Goal: Task Accomplishment & Management: Use online tool/utility

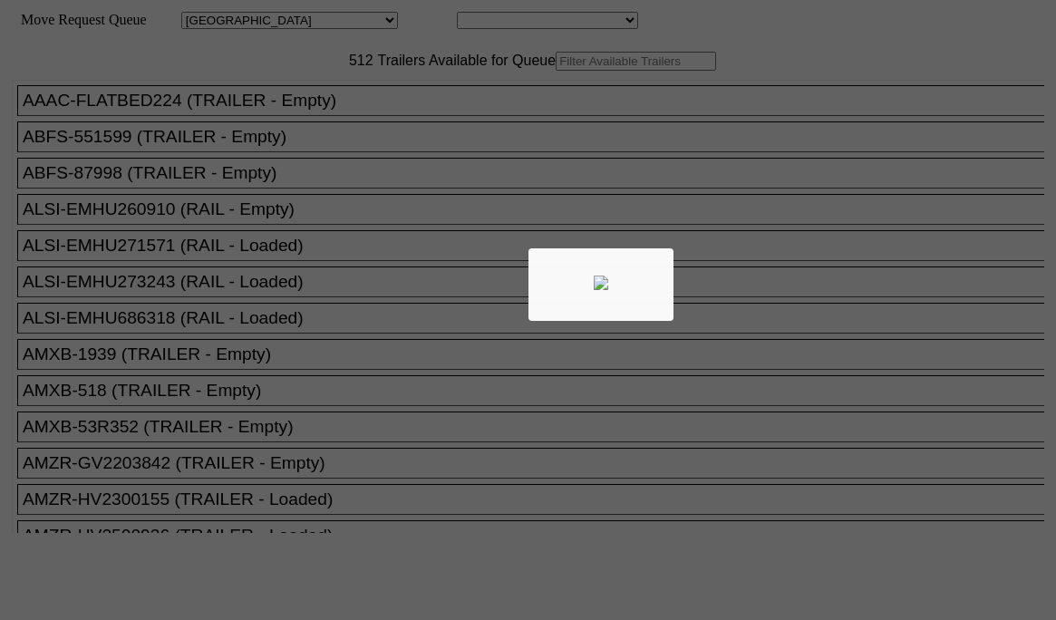
select select "161"
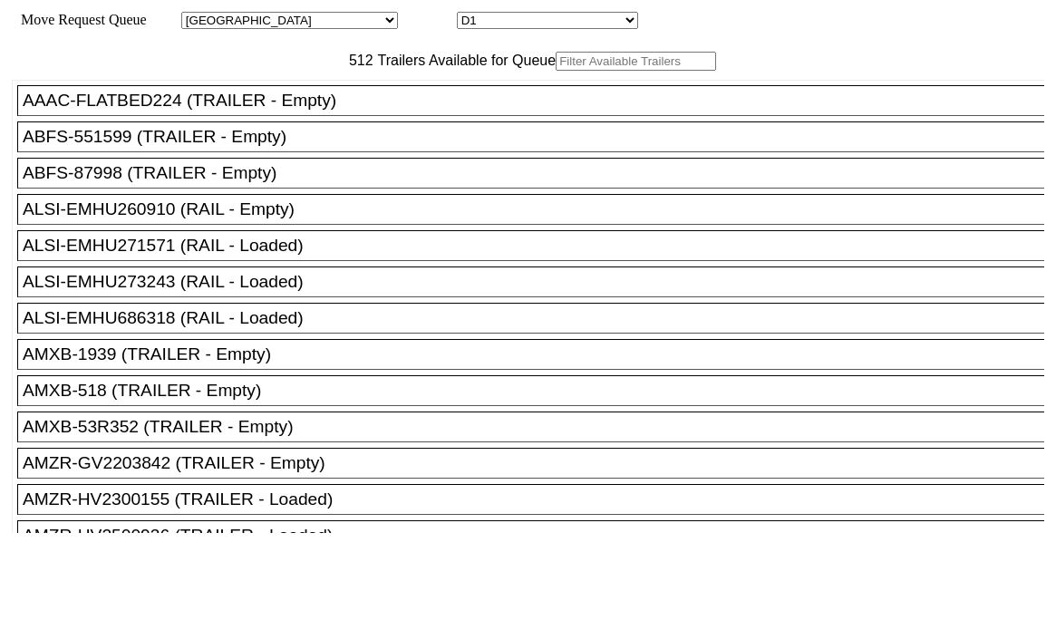
click at [556, 71] on input "text" at bounding box center [636, 61] width 160 height 19
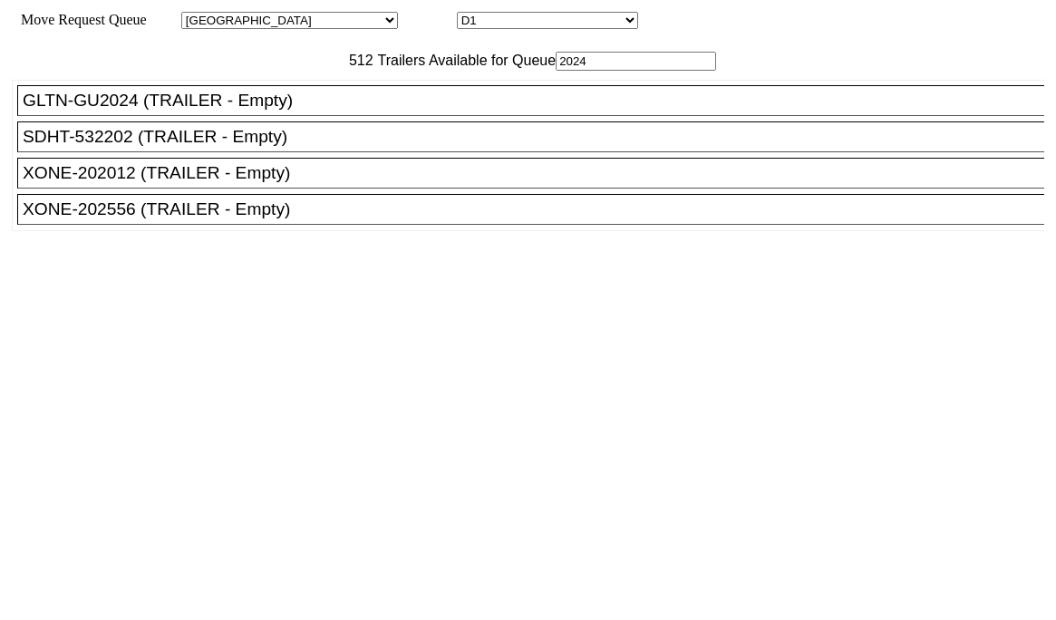
type input "2024"
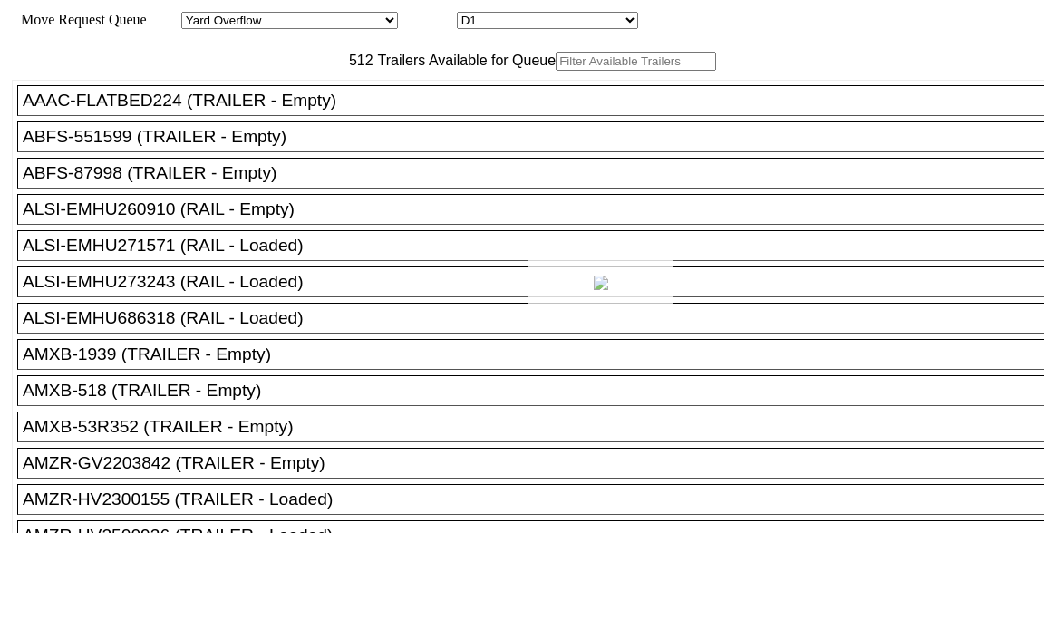
drag, startPoint x: 0, startPoint y: 0, endPoint x: 353, endPoint y: 82, distance: 362.1
click at [348, 93] on div at bounding box center [528, 310] width 1056 height 620
click at [344, 71] on div "512 Trailers Available for Queue" at bounding box center [528, 61] width 1032 height 19
click at [556, 71] on input "text" at bounding box center [636, 61] width 160 height 19
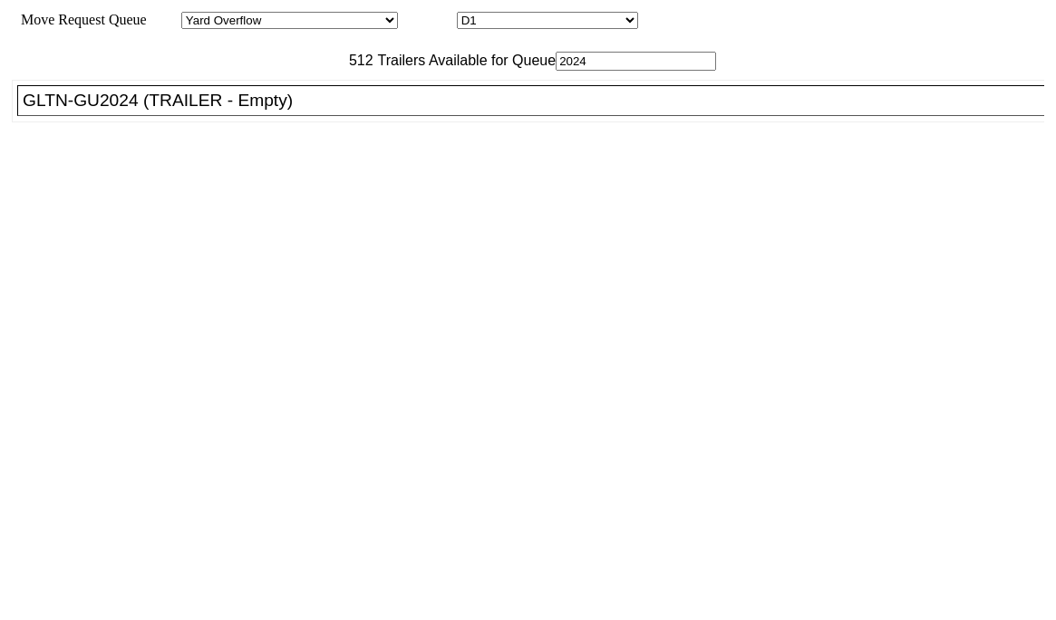
type input "2024"
click at [350, 111] on div "GLTN-GU2024 (TRAILER - Empty)" at bounding box center [539, 101] width 1032 height 20
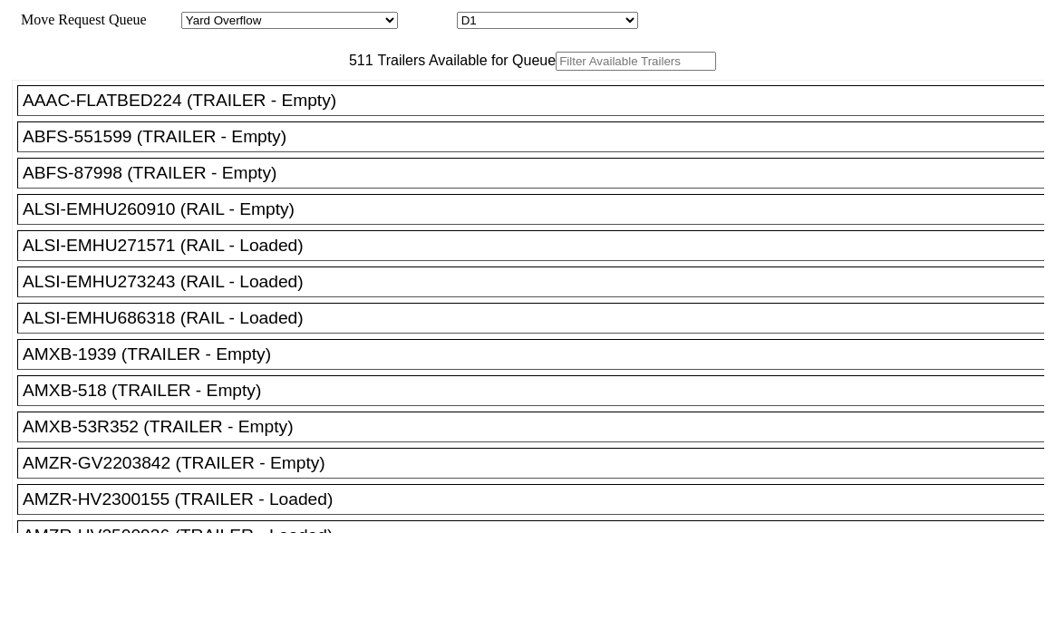
click at [556, 71] on input "text" at bounding box center [636, 61] width 160 height 19
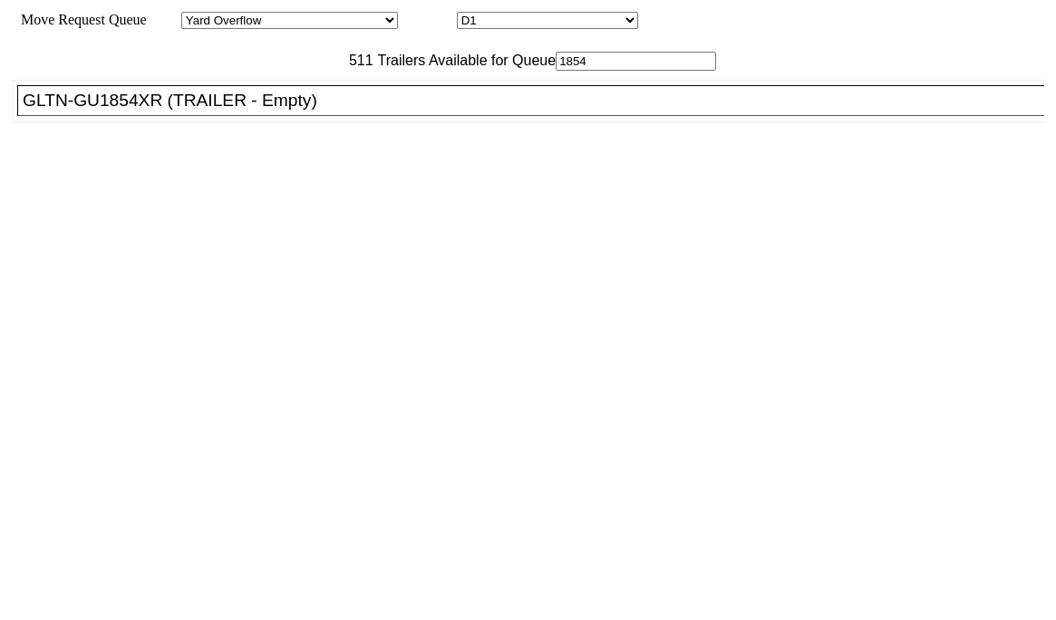
type input "1854"
drag, startPoint x: 324, startPoint y: 140, endPoint x: 363, endPoint y: 163, distance: 45.5
click at [324, 111] on div "GLTN-GU1854XR (TRAILER - Empty)" at bounding box center [539, 101] width 1032 height 20
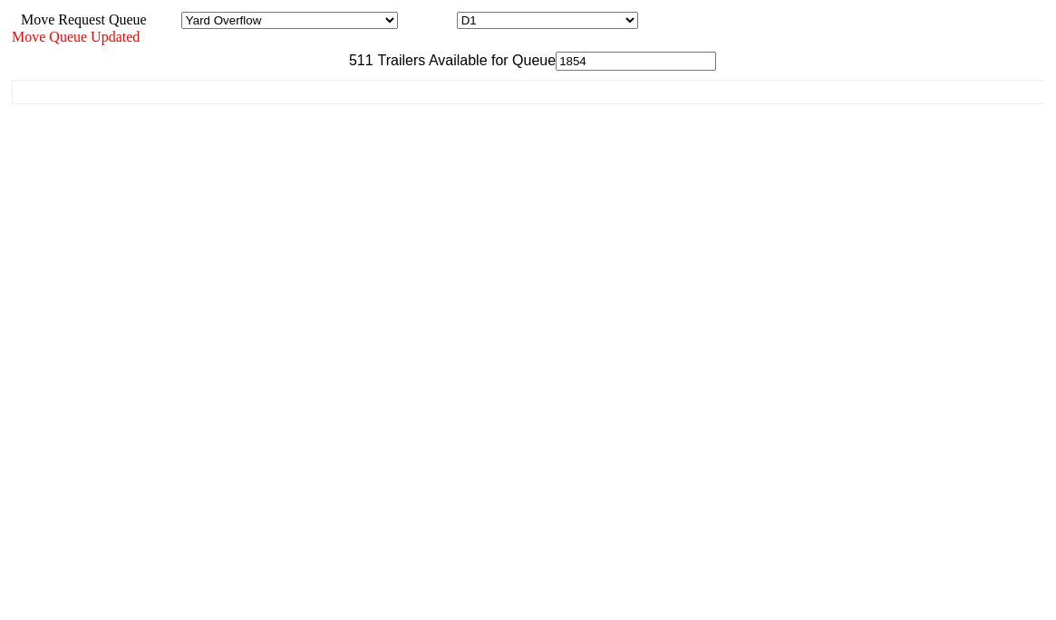
drag, startPoint x: 881, startPoint y: 575, endPoint x: 875, endPoint y: 589, distance: 15.5
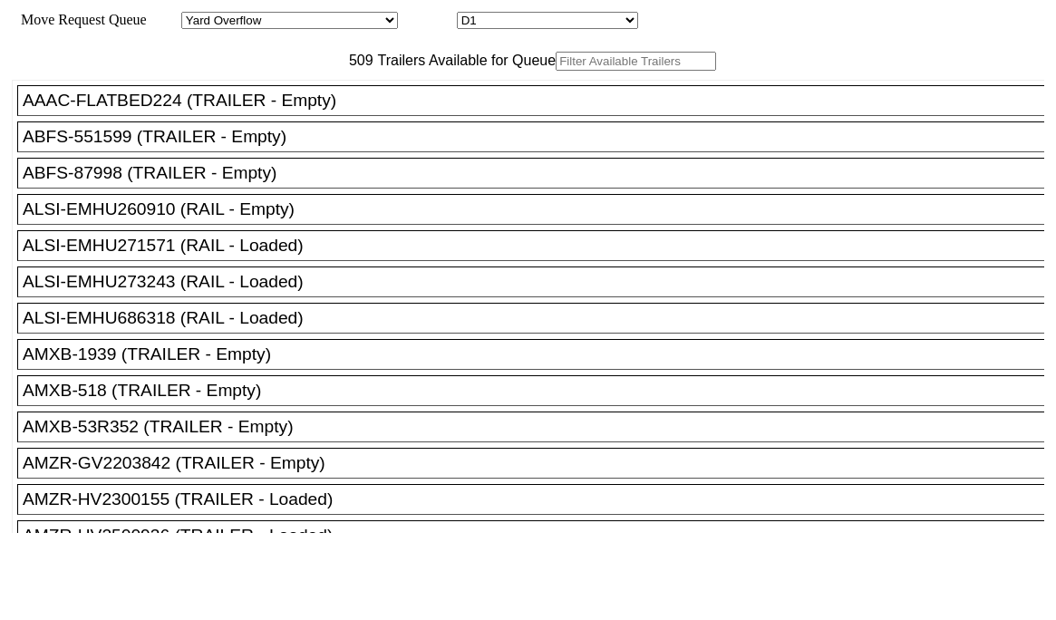
click at [556, 71] on input "text" at bounding box center [636, 61] width 160 height 19
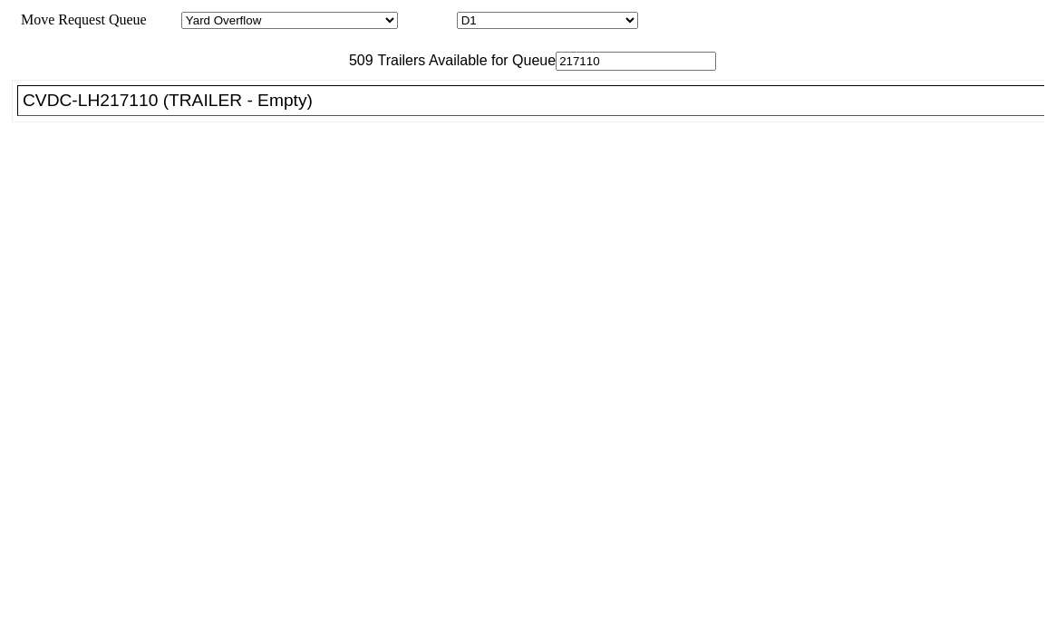
type input "217110"
click at [202, 111] on div "CVDC-LH217110 (TRAILER - Empty)" at bounding box center [539, 101] width 1032 height 20
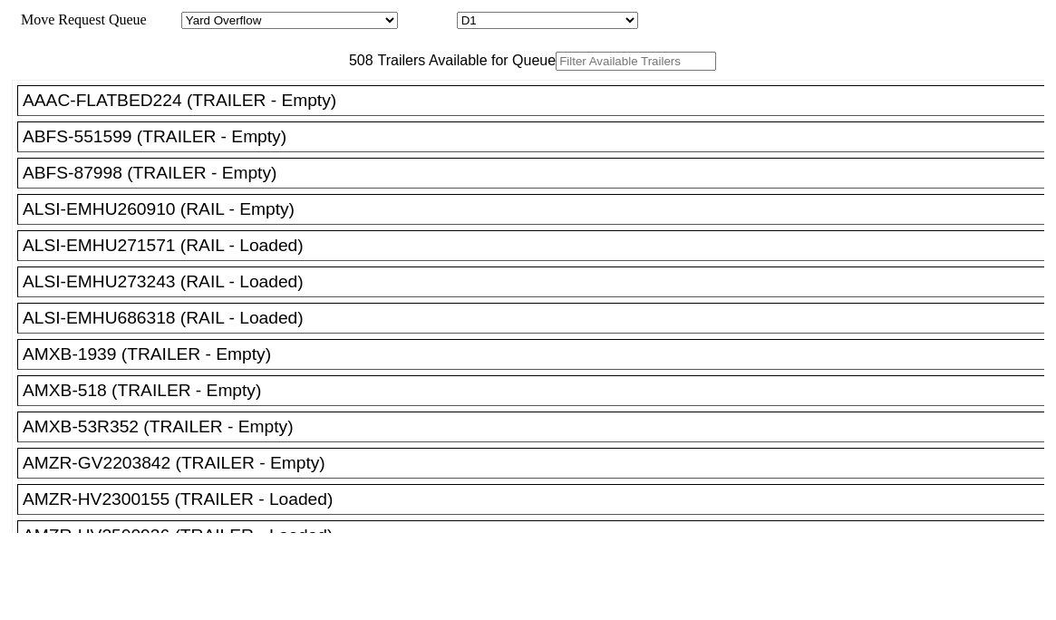
click at [556, 71] on input "text" at bounding box center [636, 61] width 160 height 19
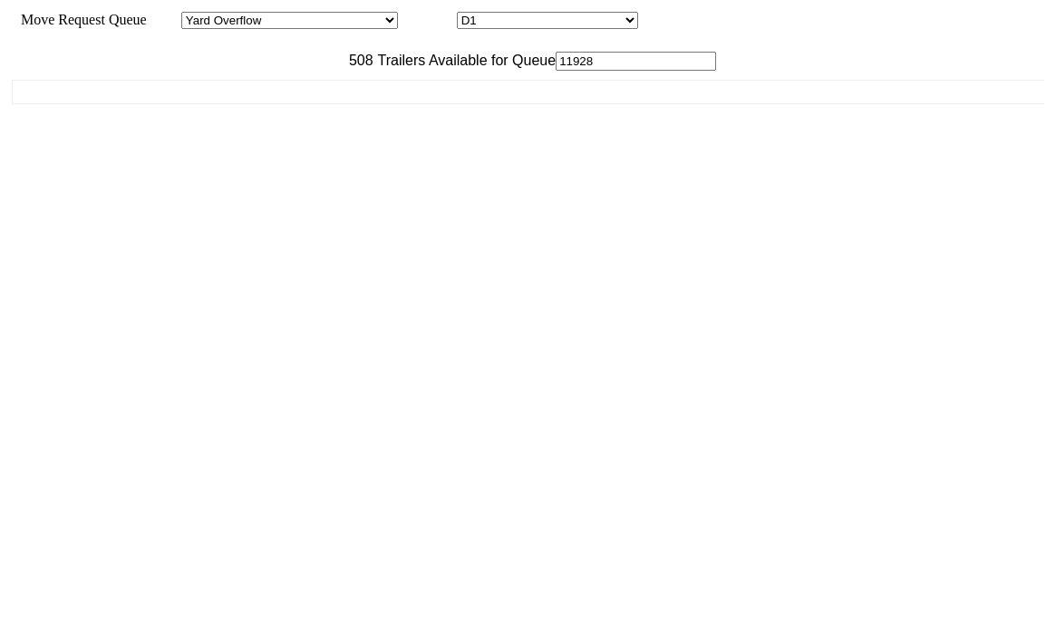
click at [556, 71] on input "11928" at bounding box center [636, 61] width 160 height 19
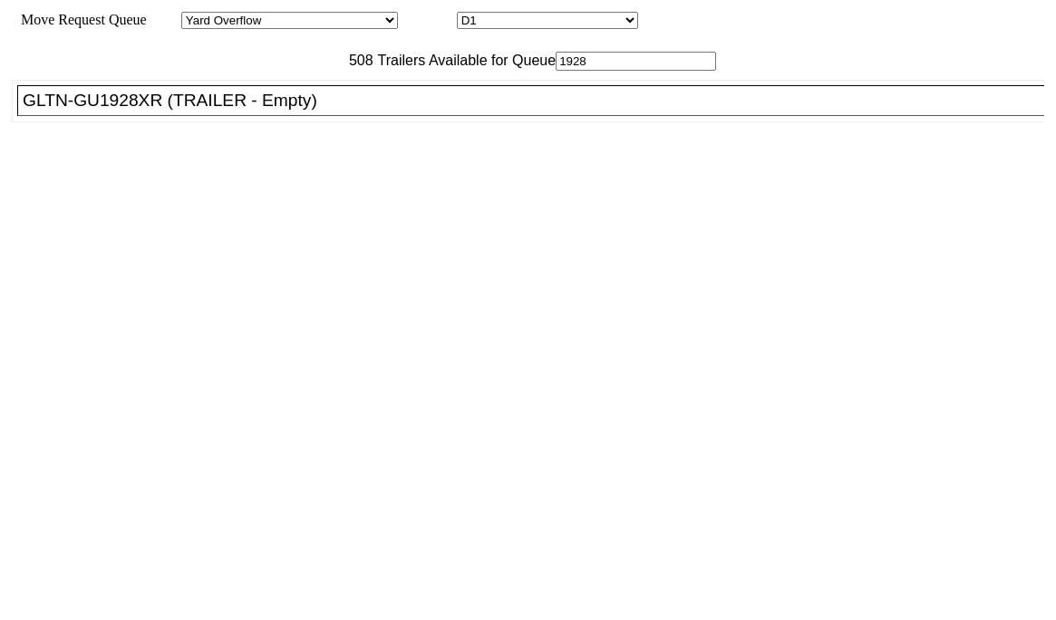
type input "1928"
click at [285, 111] on div "GLTN-GU1928XR (TRAILER - Empty)" at bounding box center [539, 101] width 1032 height 20
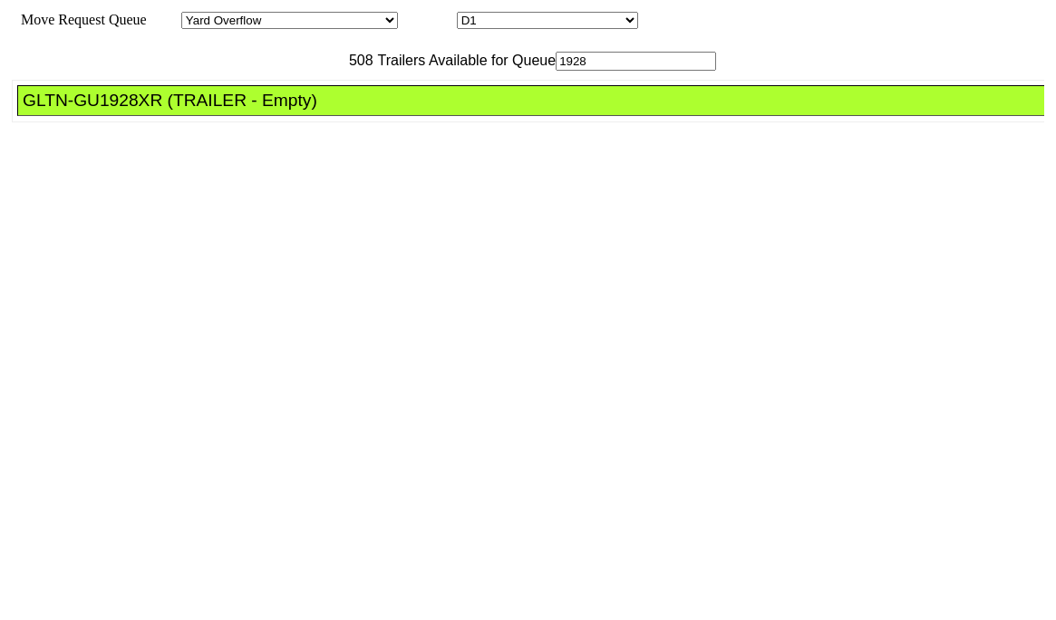
drag, startPoint x: 473, startPoint y: 239, endPoint x: 525, endPoint y: 257, distance: 54.7
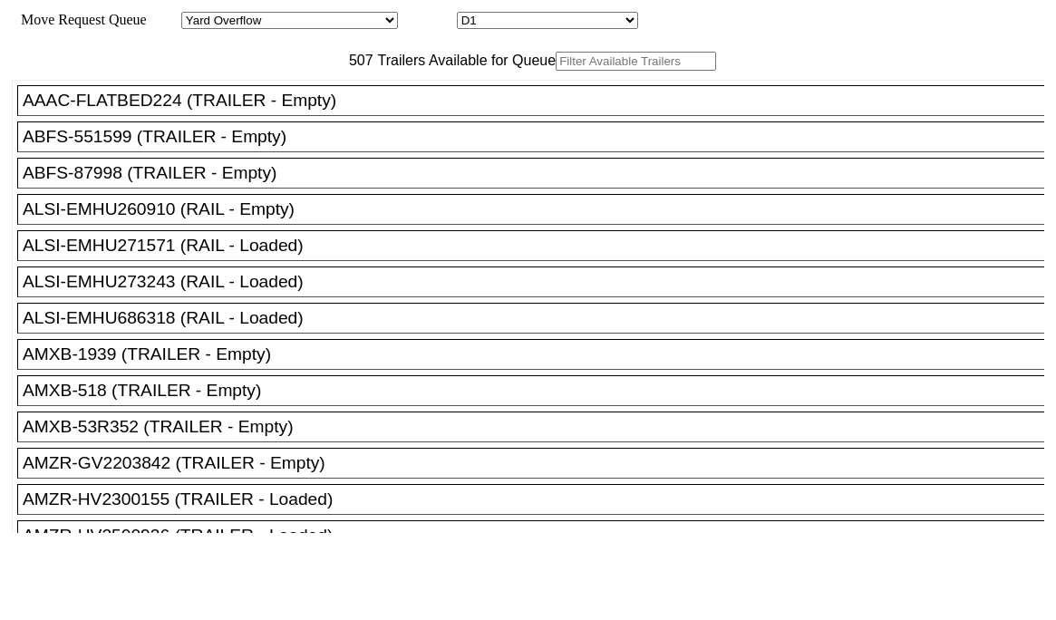
click at [308, 71] on div "507 Trailers Available for Queue" at bounding box center [528, 61] width 1032 height 19
click at [556, 71] on input "text" at bounding box center [636, 61] width 160 height 19
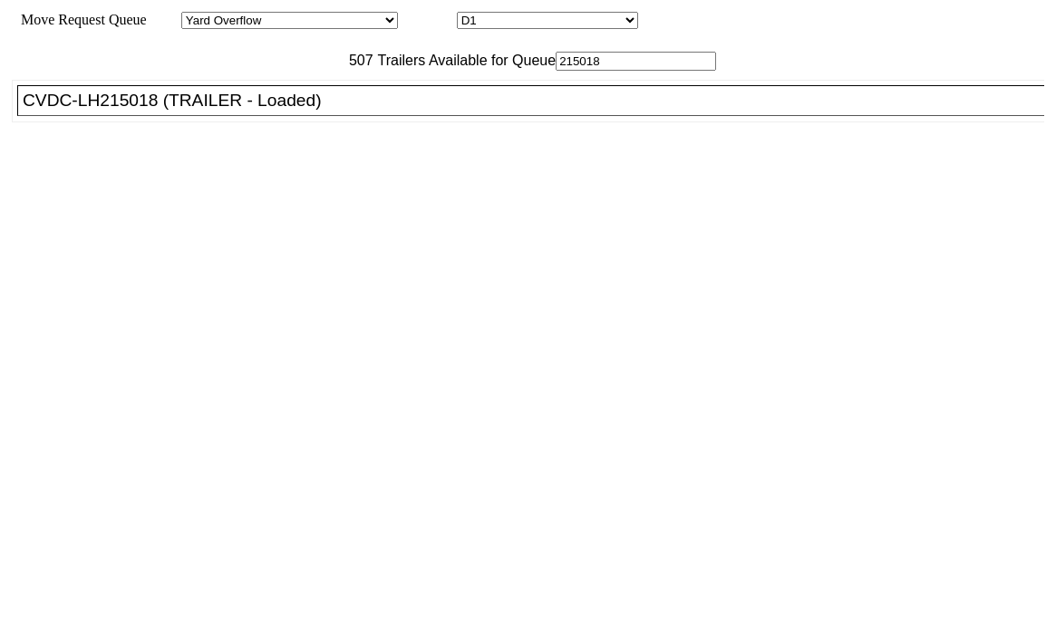
type input "215018"
click at [117, 111] on div "CVDC-LH215018 (TRAILER - Loaded)" at bounding box center [539, 101] width 1032 height 20
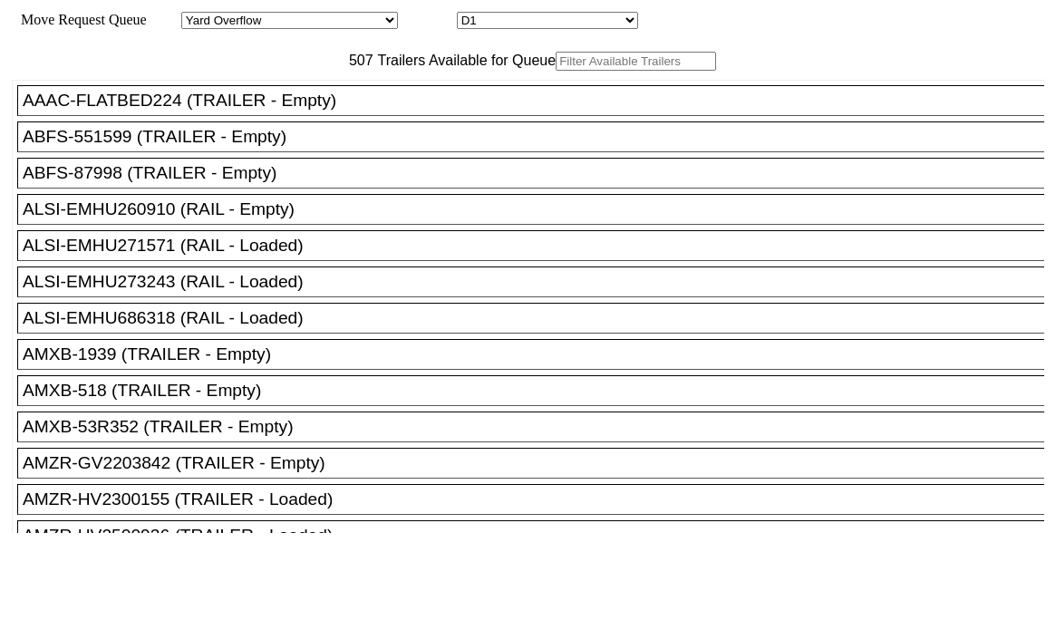
click at [556, 71] on input "text" at bounding box center [636, 61] width 160 height 19
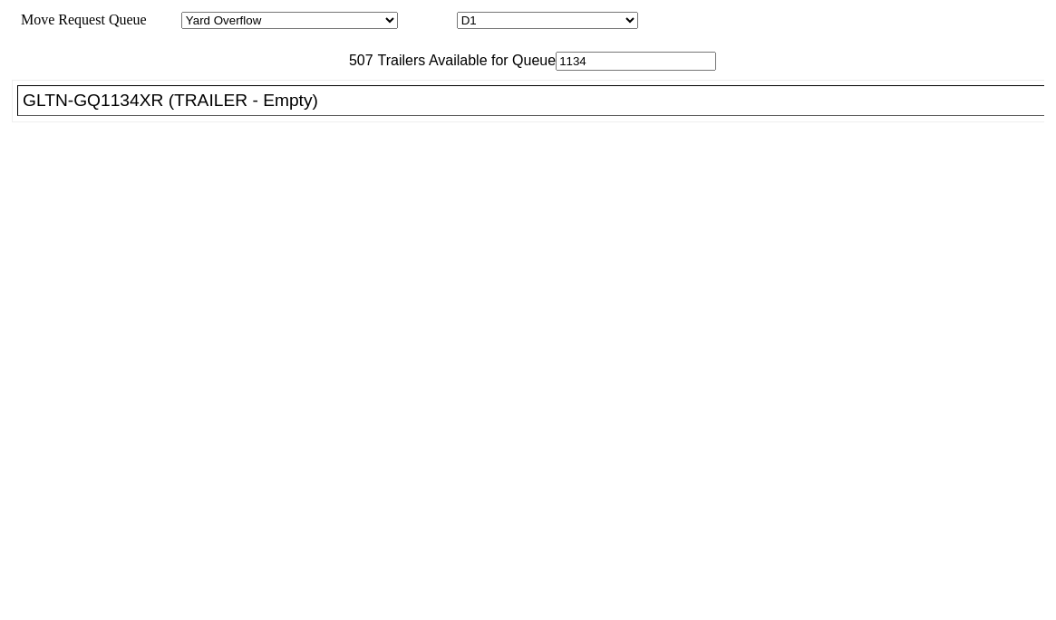
type input "1134"
click at [278, 111] on div "GLTN-GQ1134XR (TRAILER - Empty)" at bounding box center [539, 101] width 1032 height 20
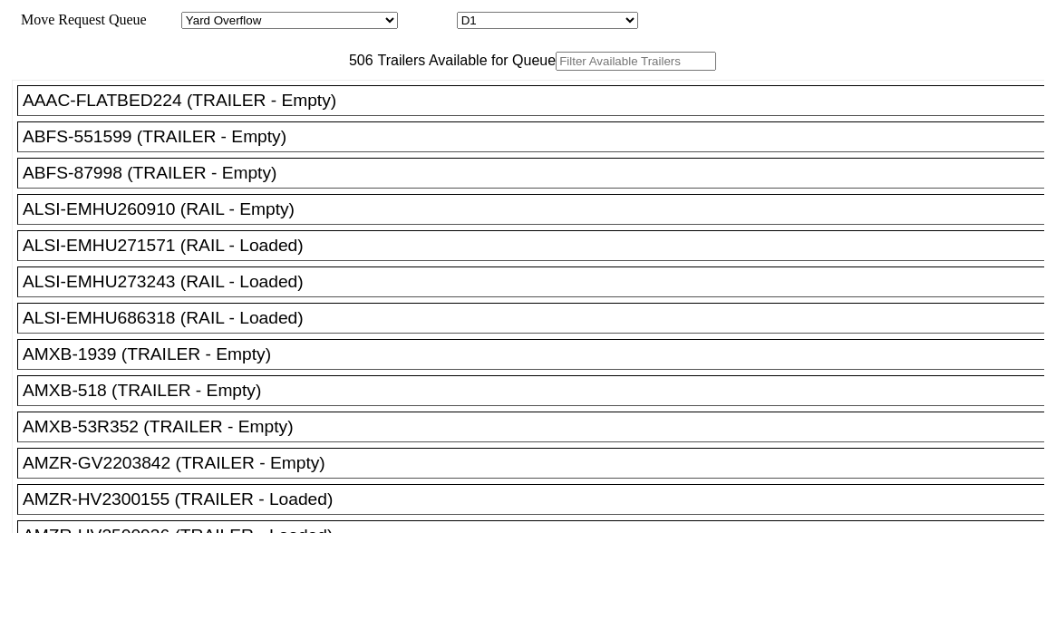
click at [556, 71] on input "text" at bounding box center [636, 61] width 160 height 19
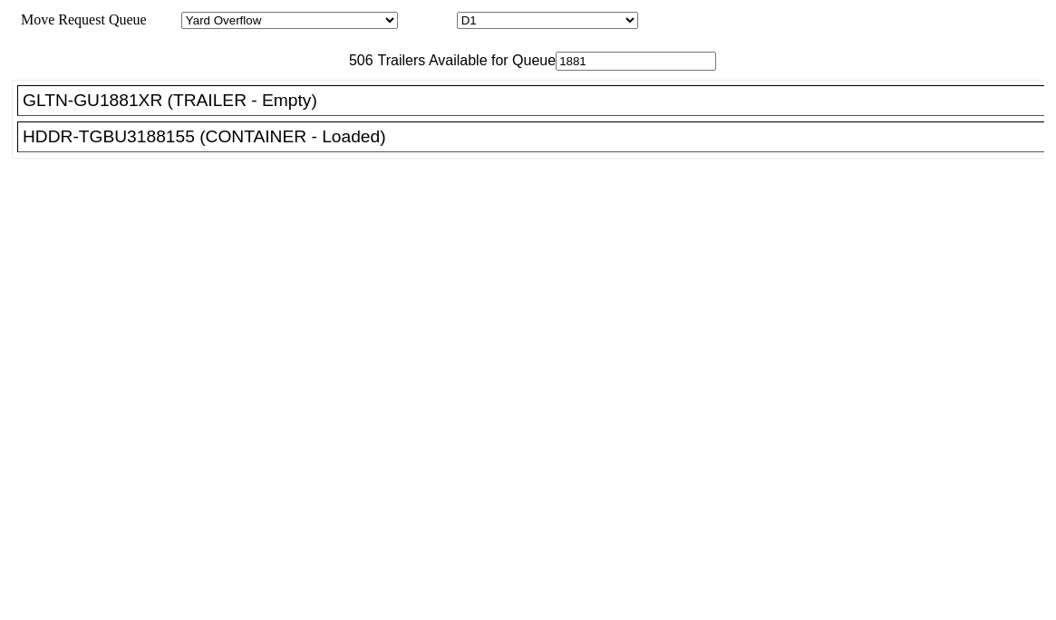
type input "1881"
click at [213, 111] on div "GLTN-GU1881XR (TRAILER - Empty)" at bounding box center [539, 101] width 1032 height 20
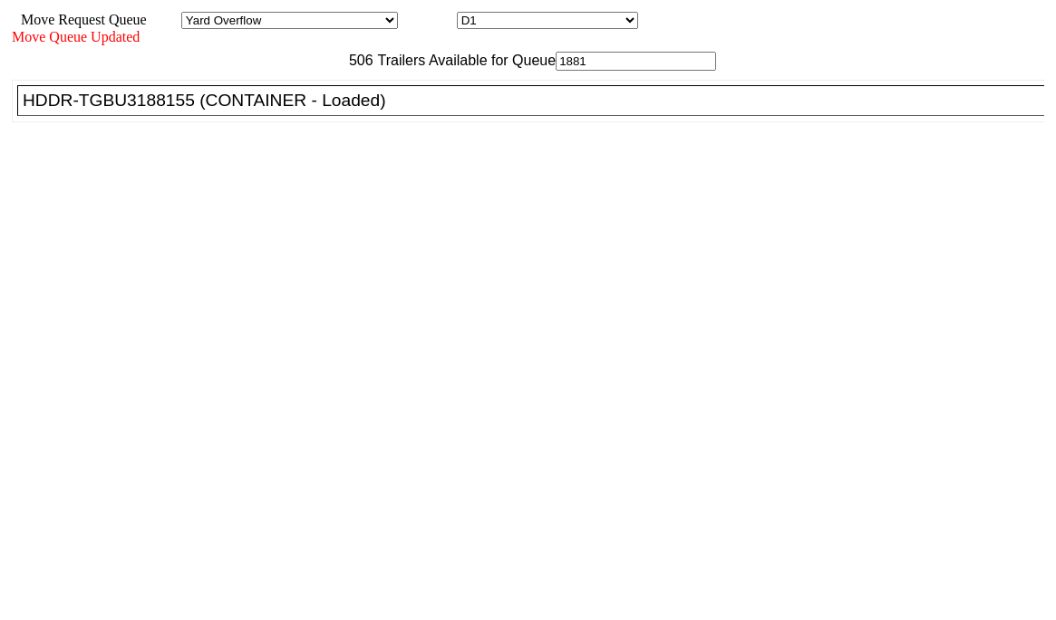
click at [881, 600] on div "Move Queue Updated 506 Trailers Available for Queue 1881 AAAC-FLATBED224 (TRAIL…" at bounding box center [528, 314] width 1032 height 571
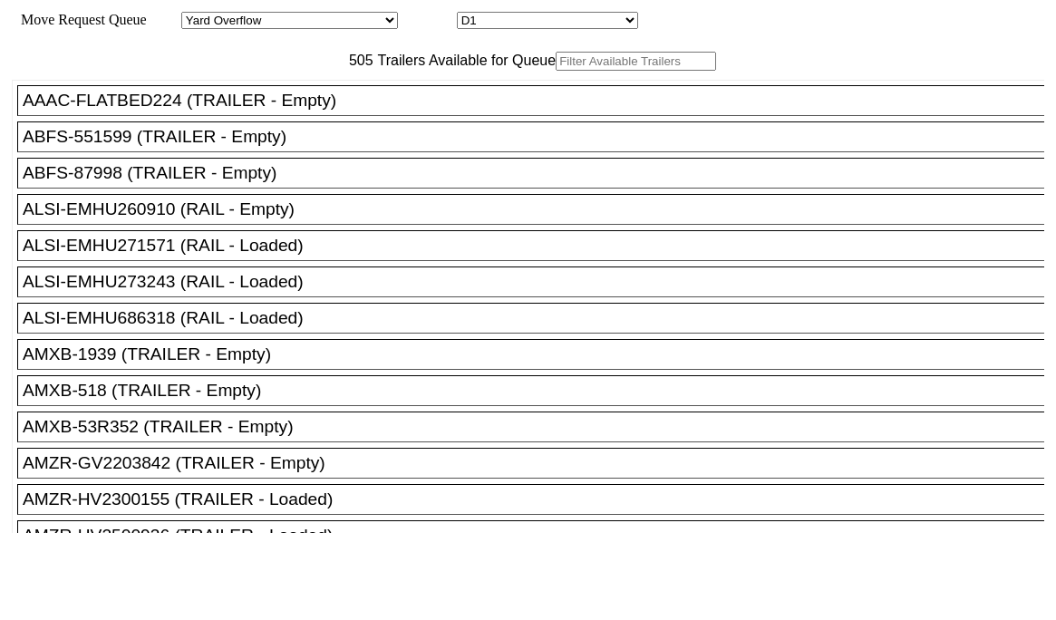
click at [556, 71] on input "text" at bounding box center [636, 61] width 160 height 19
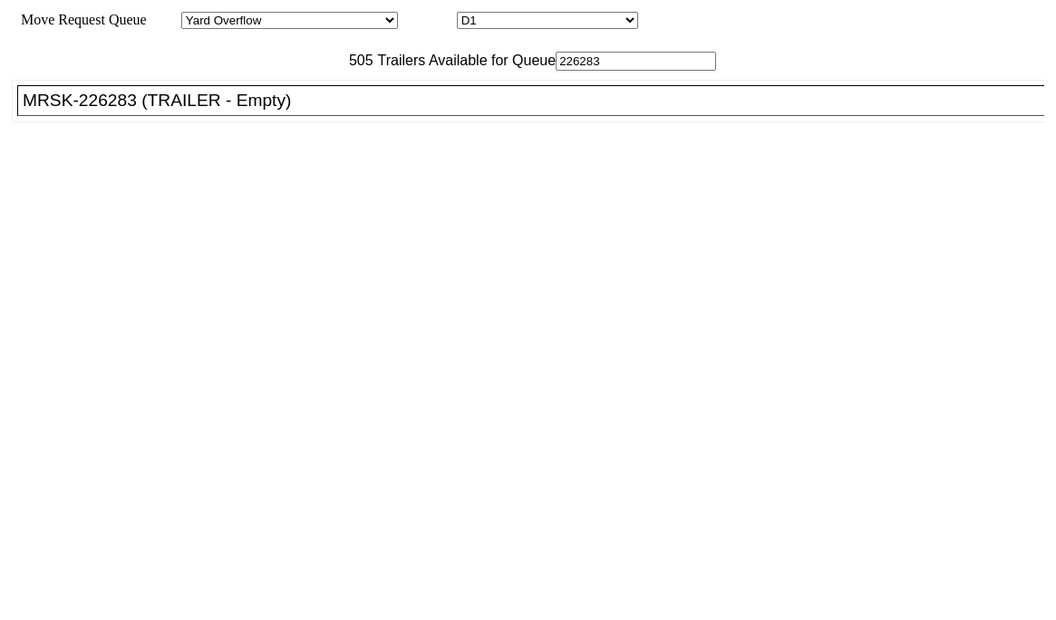
type input "226283"
click at [304, 111] on div "MRSK-226283 (TRAILER - Empty)" at bounding box center [539, 101] width 1032 height 20
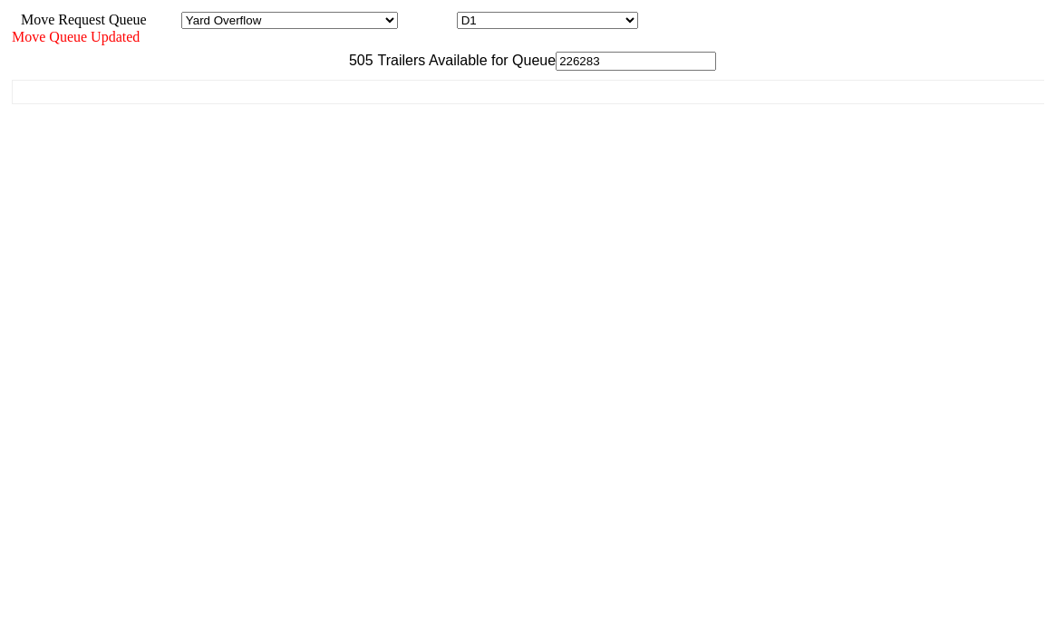
click at [910, 600] on div "Move Queue Updated 505 Trailers Available for Queue 226283 AAAC-FLATBED224 (TRA…" at bounding box center [528, 314] width 1032 height 571
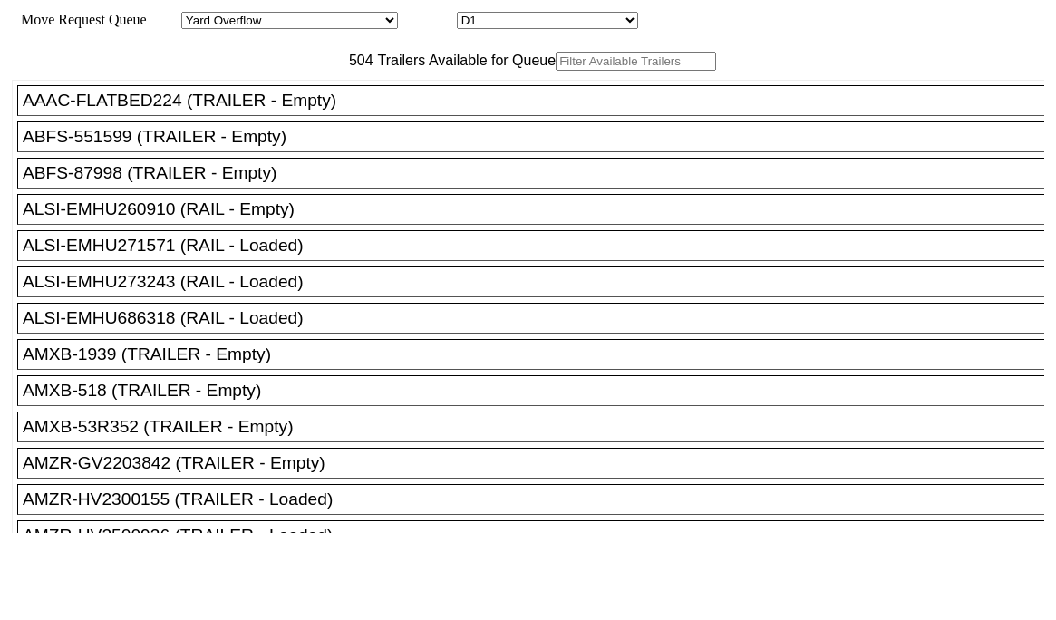
click at [556, 71] on input "text" at bounding box center [636, 61] width 160 height 19
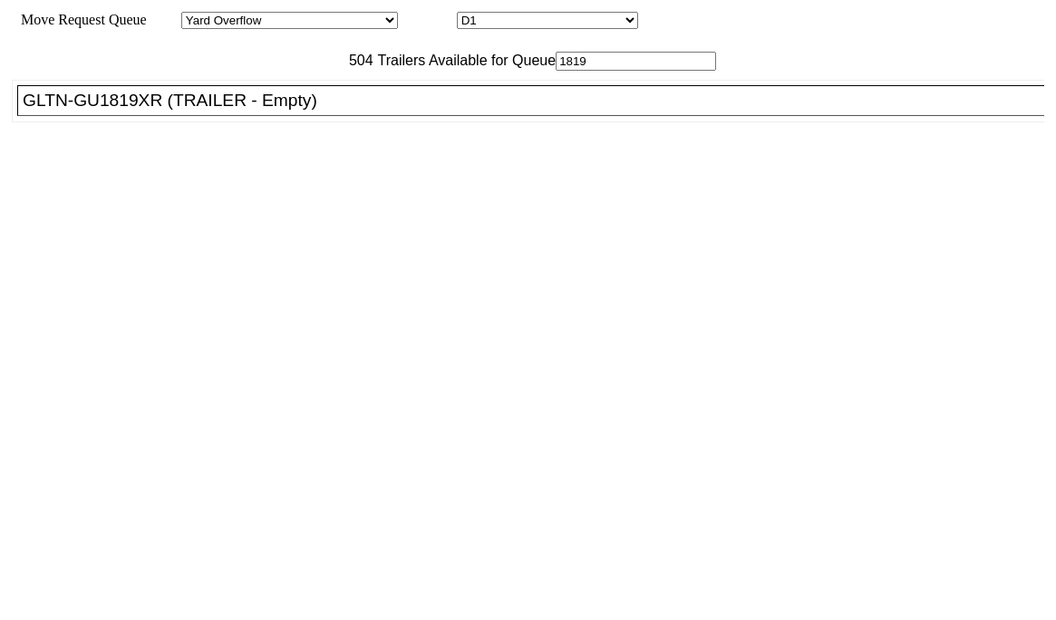
type input "1819"
click at [240, 116] on li "GLTN-GU1819XR (TRAILER - Empty)" at bounding box center [538, 100] width 1043 height 31
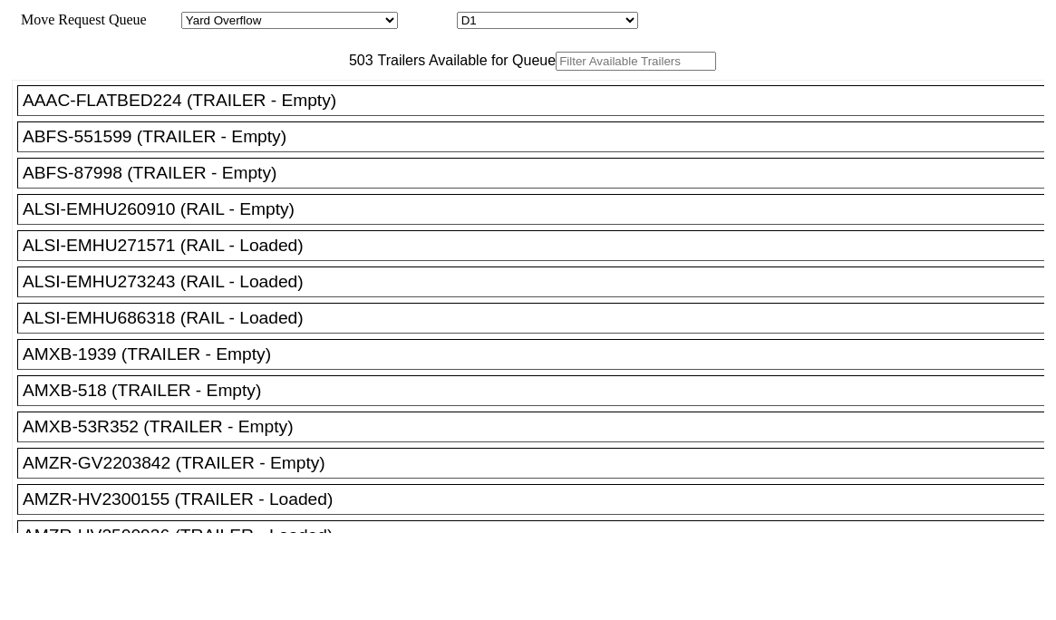
click at [556, 71] on input "text" at bounding box center [636, 61] width 160 height 19
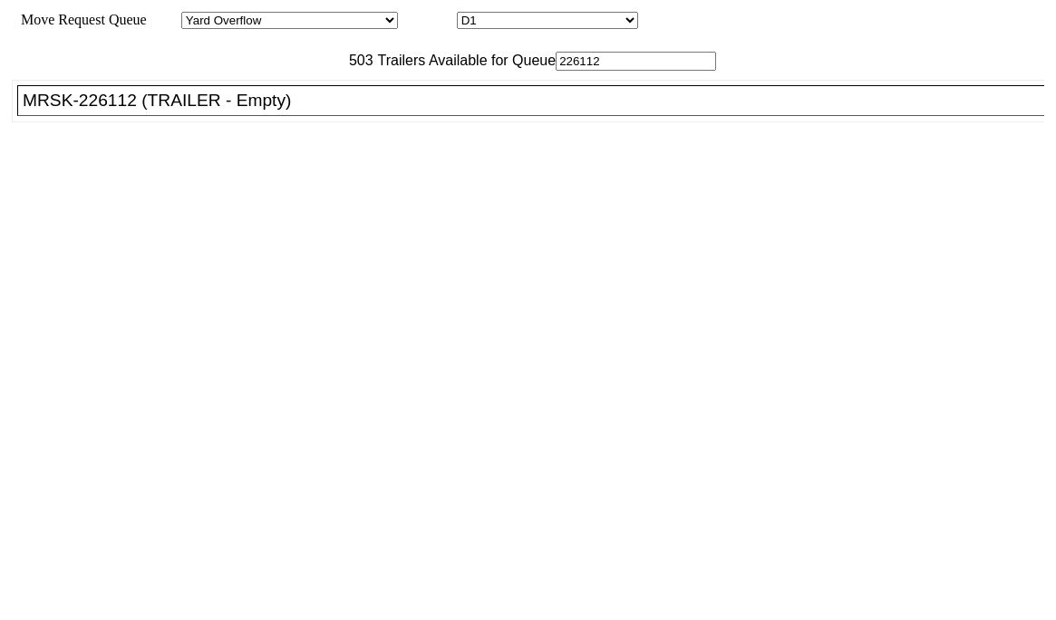
type input "226112"
click at [274, 111] on div "MRSK-226112 (TRAILER - Empty)" at bounding box center [539, 101] width 1032 height 20
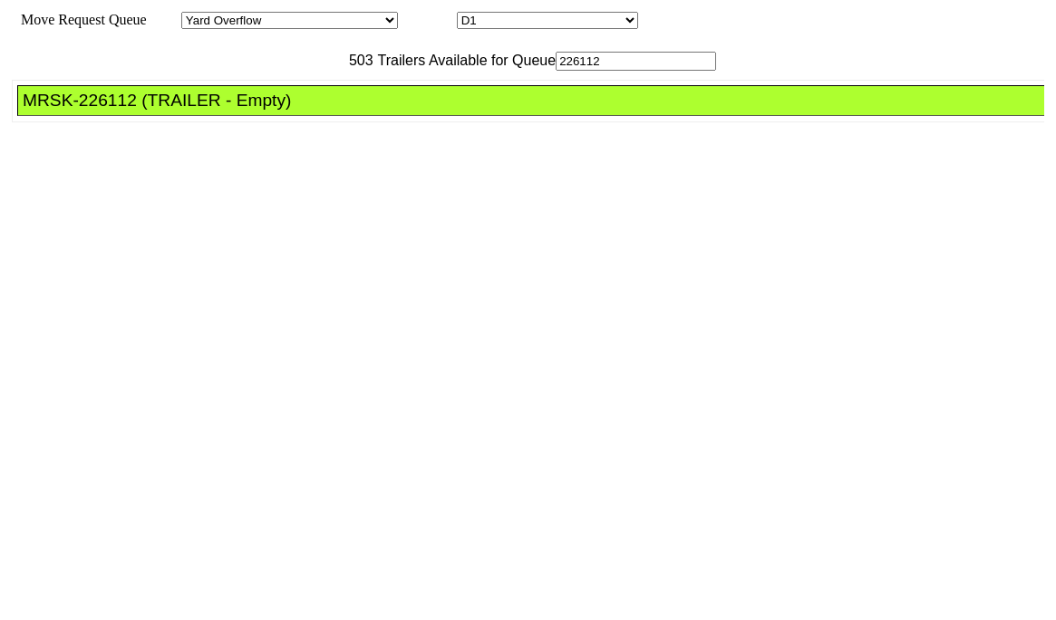
drag, startPoint x: 470, startPoint y: 256, endPoint x: 551, endPoint y: 288, distance: 87.0
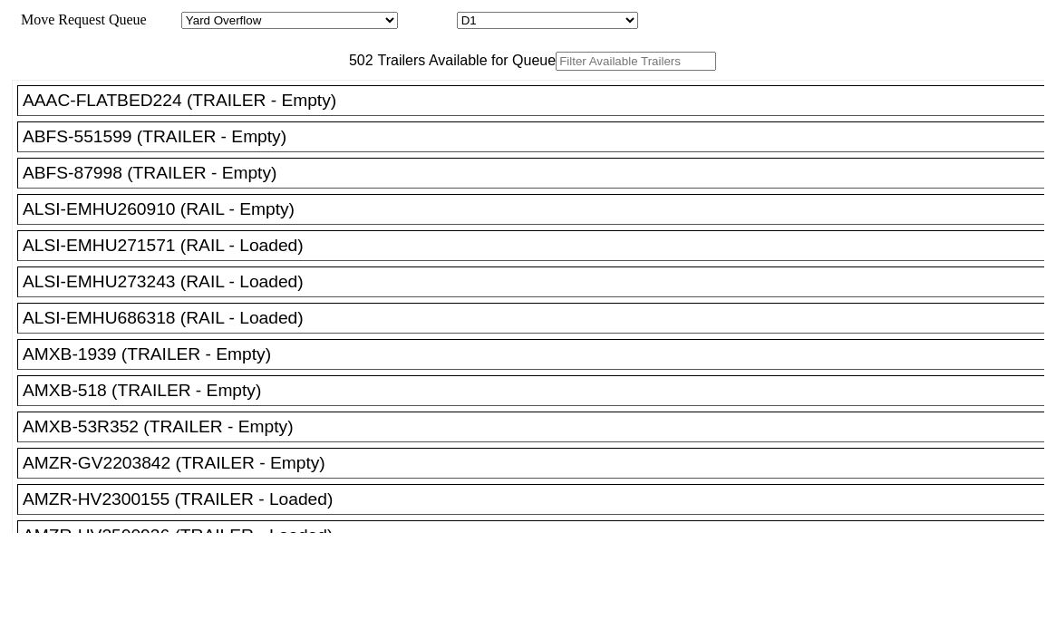
click at [556, 71] on input "text" at bounding box center [636, 61] width 160 height 19
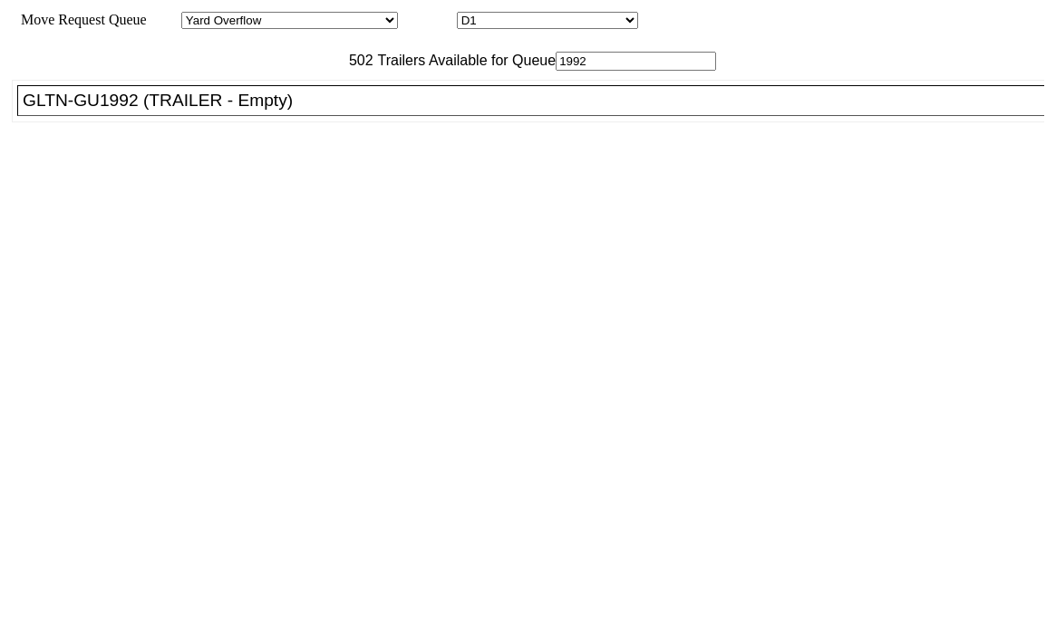
type input "1992"
click at [295, 111] on div "GLTN-GU1992 (TRAILER - Empty)" at bounding box center [539, 101] width 1032 height 20
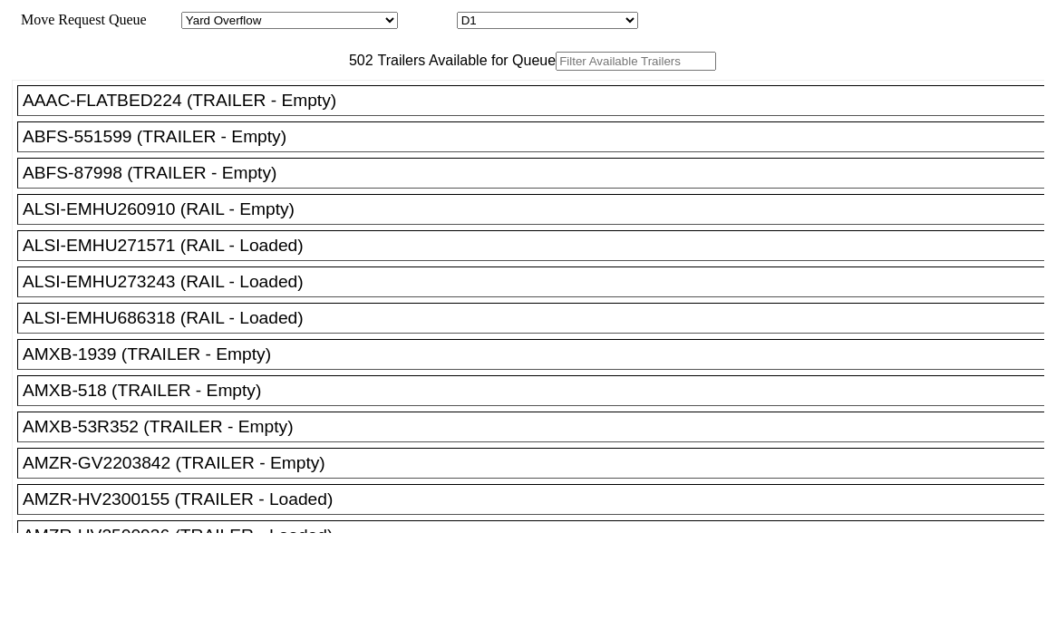
click at [556, 71] on input "text" at bounding box center [636, 61] width 160 height 19
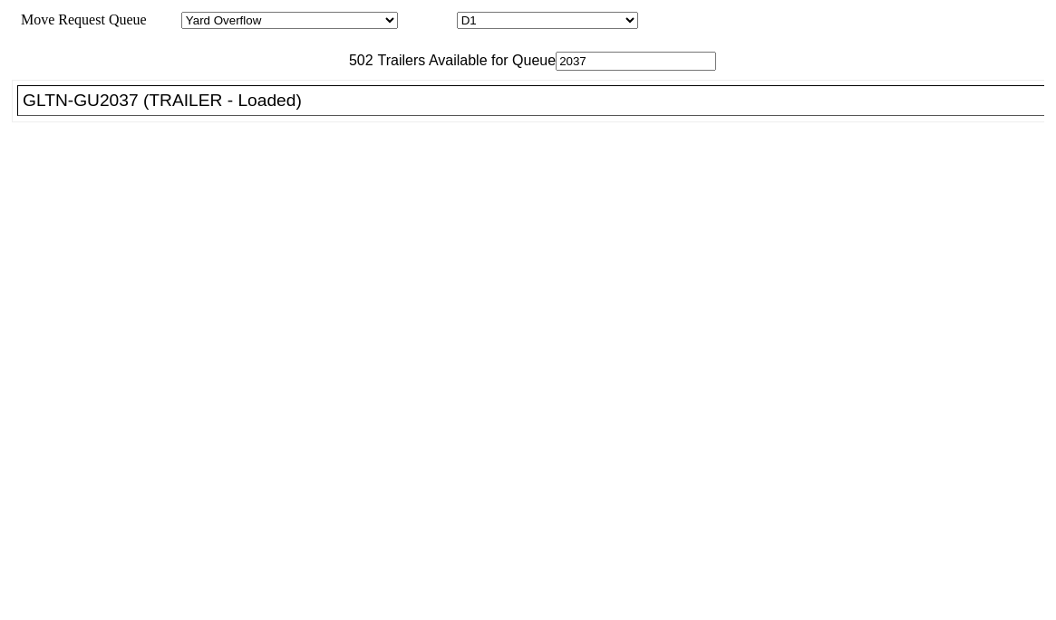
type input "2037"
click at [248, 111] on div "GLTN-GU2037 (TRAILER - Loaded)" at bounding box center [539, 101] width 1032 height 20
